Goal: Navigation & Orientation: Find specific page/section

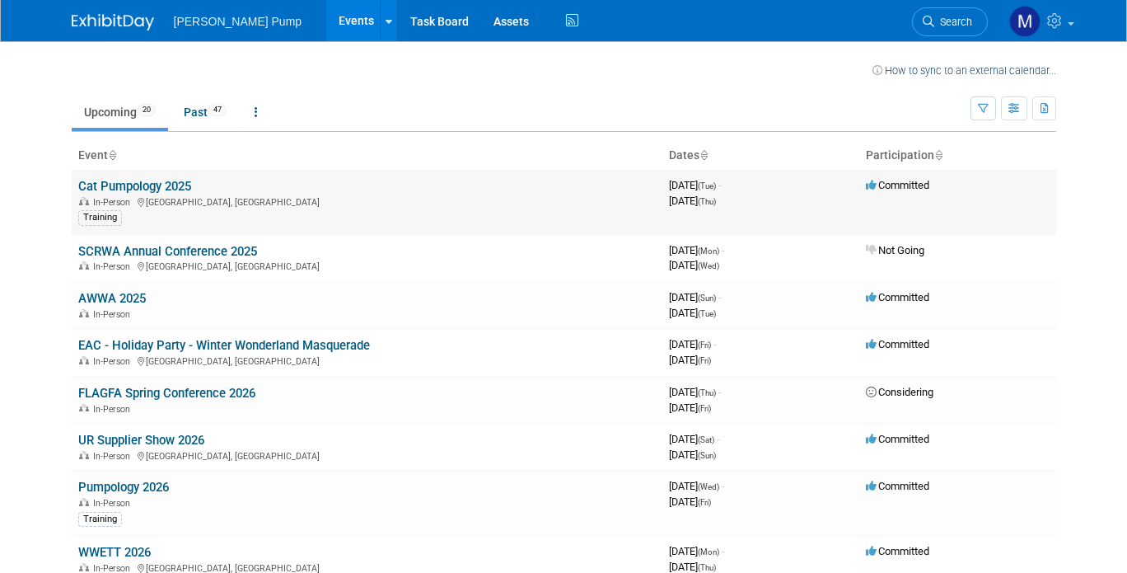
click at [137, 182] on link "Cat Pumpology 2025" at bounding box center [134, 186] width 113 height 15
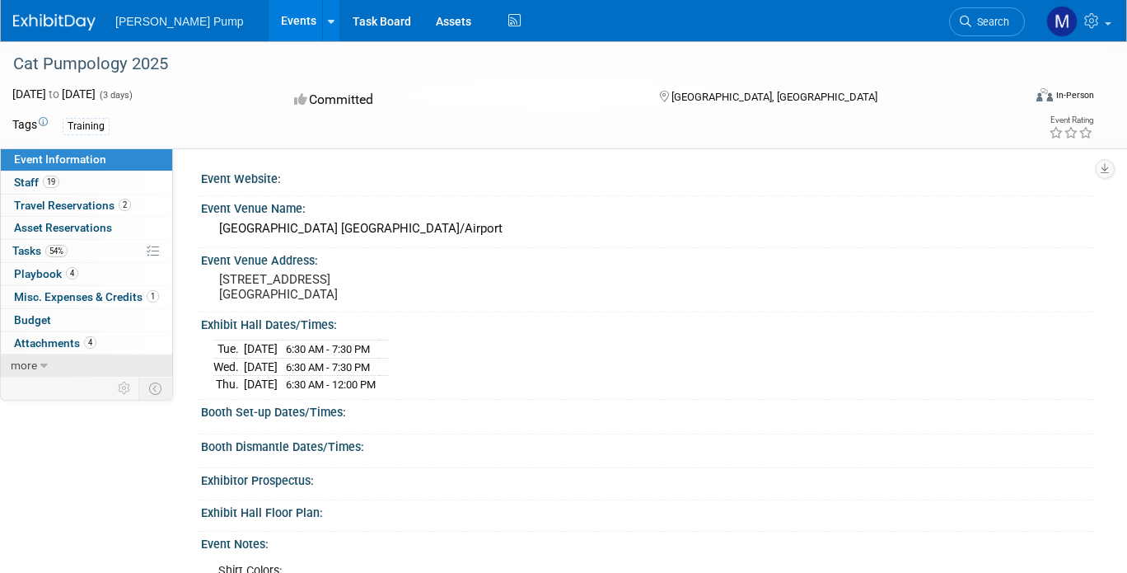
click at [41, 360] on icon at bounding box center [43, 366] width 7 height 12
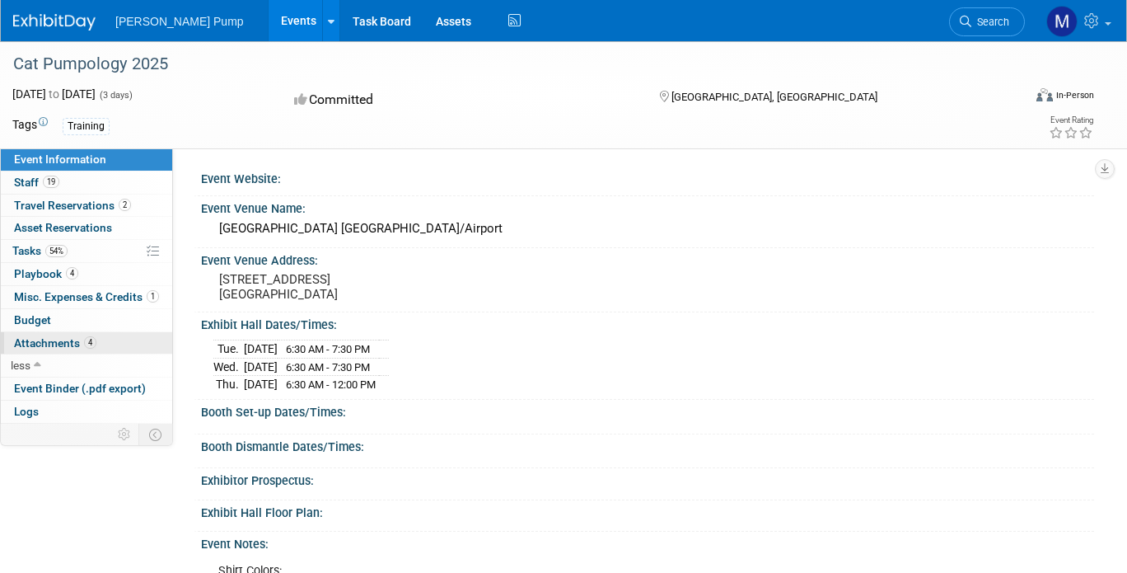
click at [66, 346] on span "Attachments 4" at bounding box center [55, 342] width 82 height 13
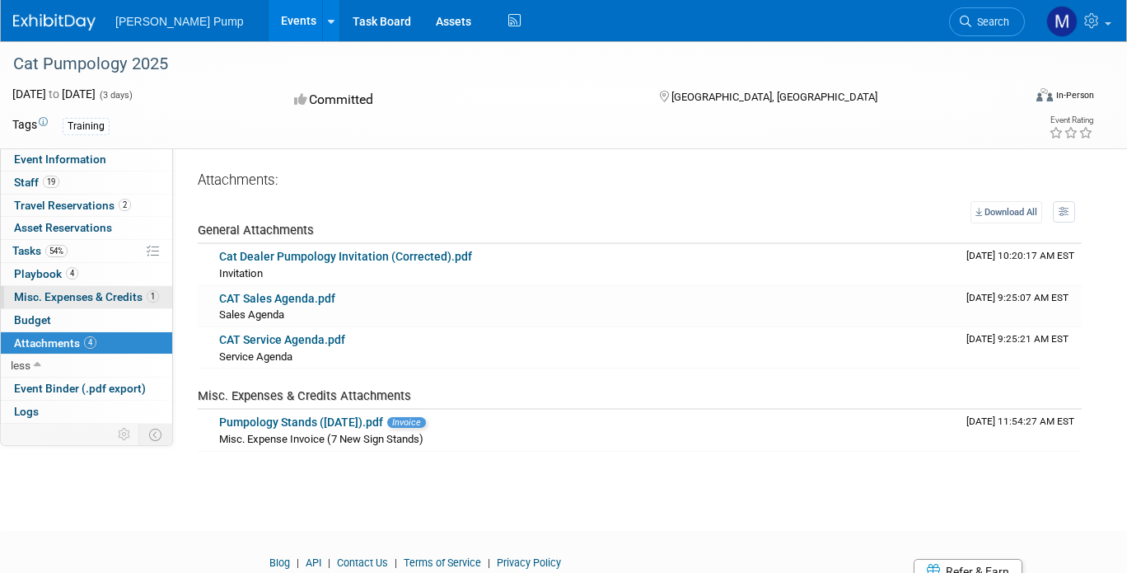
click at [74, 299] on span "Misc. Expenses & Credits 1" at bounding box center [86, 296] width 145 height 13
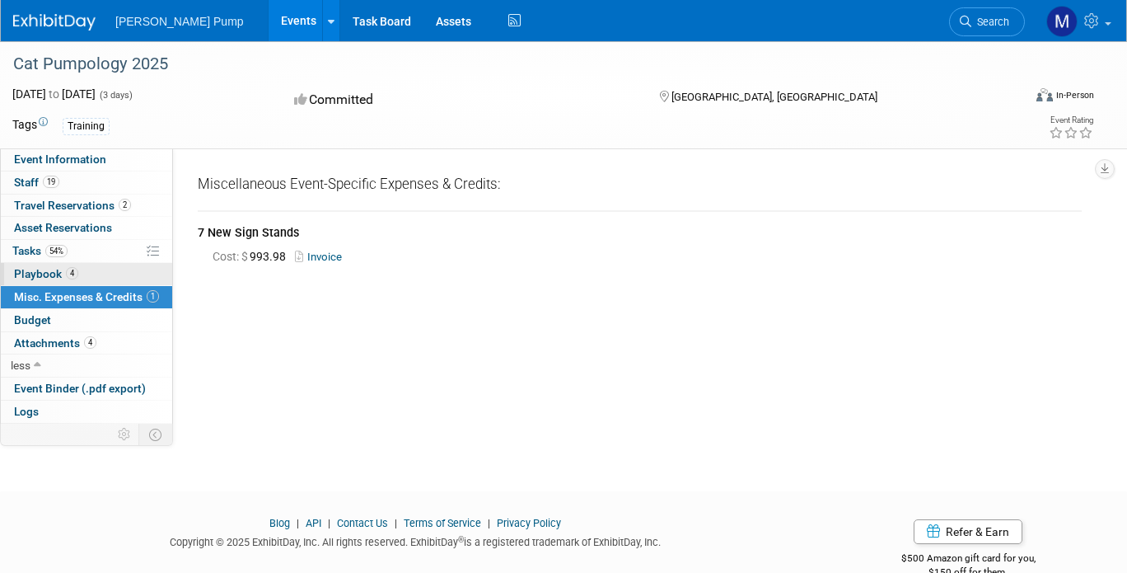
click at [41, 274] on span "Playbook 4" at bounding box center [46, 273] width 64 height 13
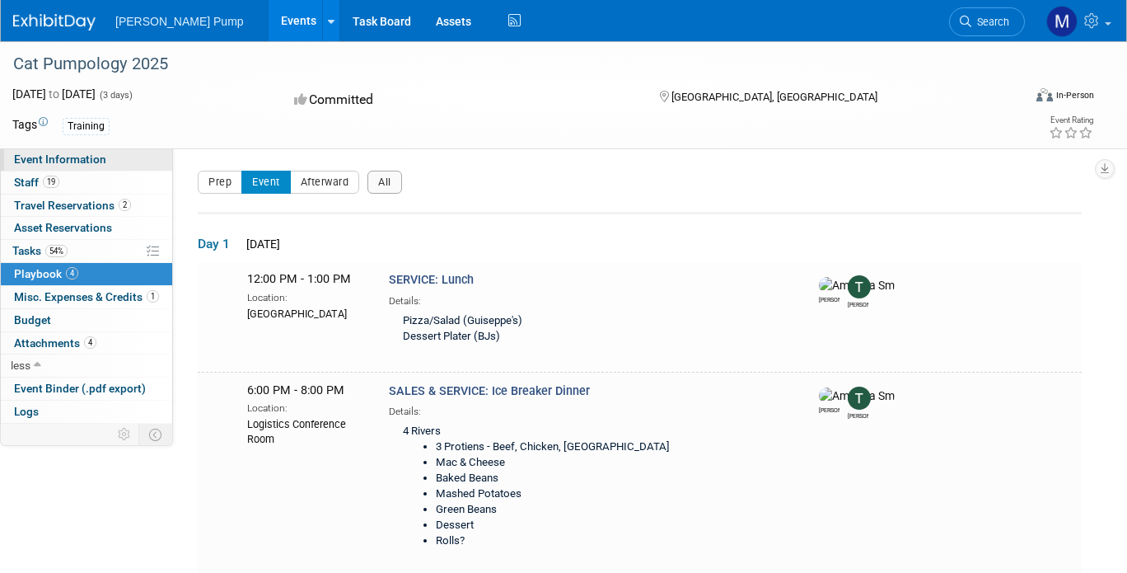
click at [60, 158] on span "Event Information" at bounding box center [60, 158] width 92 height 13
